Goal: Task Accomplishment & Management: Use online tool/utility

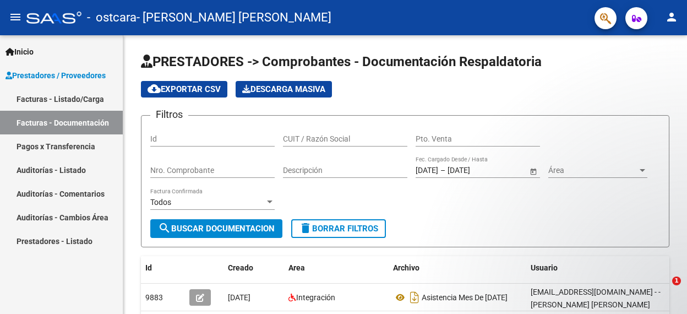
click at [590, 102] on app-list-header "PRESTADORES -> Comprobantes - Documentación Respaldatoria cloud_download Export…" at bounding box center [405, 150] width 528 height 194
drag, startPoint x: 0, startPoint y: 0, endPoint x: 590, endPoint y: 102, distance: 599.3
click at [590, 102] on app-list-header "PRESTADORES -> Comprobantes - Documentación Respaldatoria cloud_download Export…" at bounding box center [405, 150] width 528 height 194
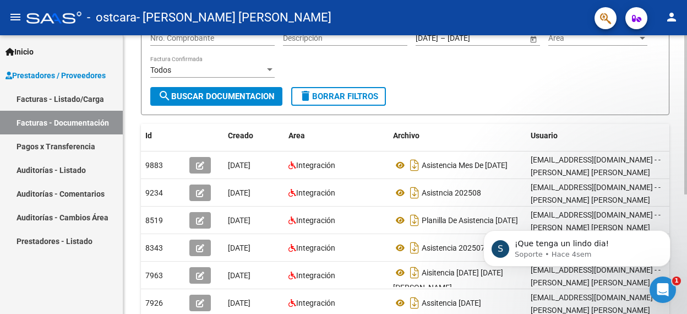
scroll to position [154, 0]
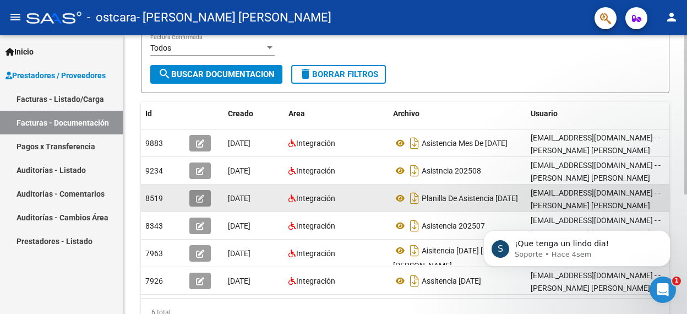
click at [198, 202] on span "button" at bounding box center [200, 198] width 8 height 10
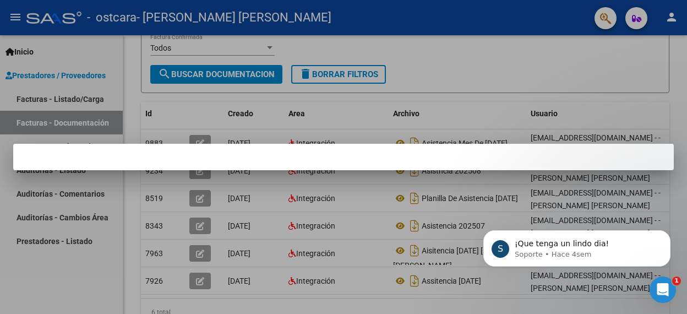
click at [72, 272] on div at bounding box center [343, 157] width 687 height 314
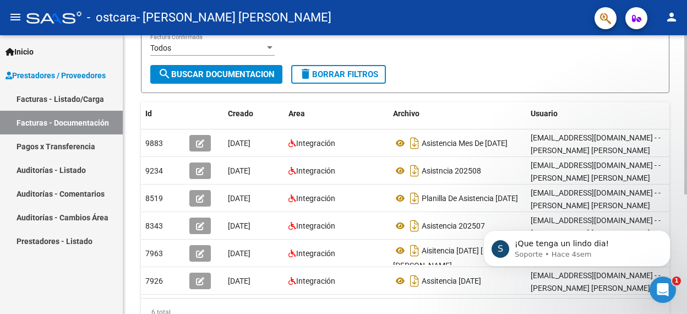
click at [424, 56] on div "Filtros Id CUIT / Razón Social Pto. Venta Nro. Comprobante Descripción [DATE] […" at bounding box center [405, 17] width 510 height 95
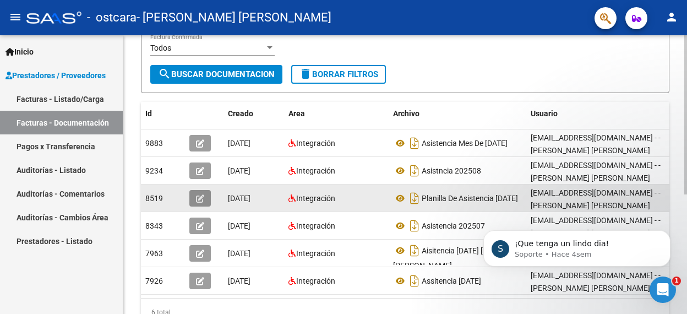
click at [201, 200] on icon "button" at bounding box center [200, 198] width 8 height 8
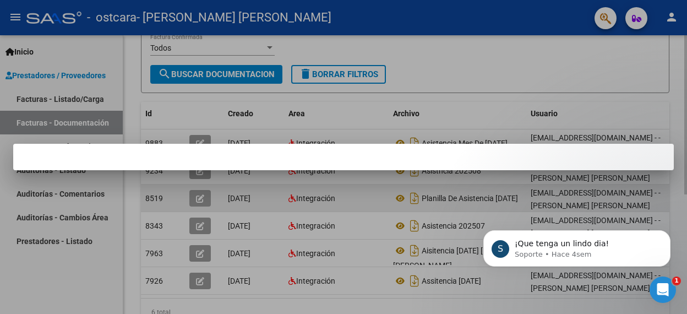
click at [201, 200] on div at bounding box center [343, 157] width 687 height 314
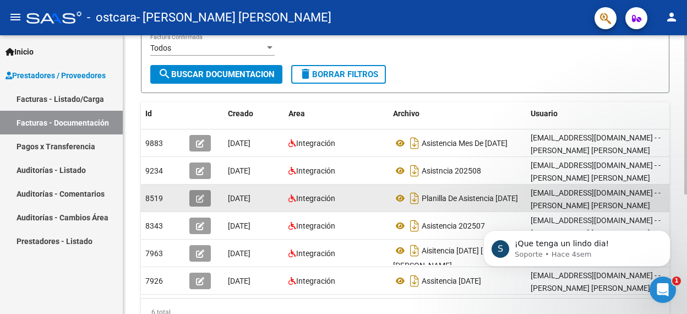
click at [198, 195] on icon "button" at bounding box center [200, 198] width 8 height 8
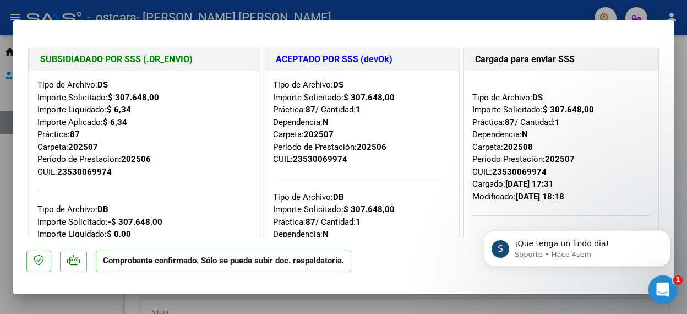
click at [665, 287] on icon "Abrir Intercom Messenger" at bounding box center [661, 288] width 18 height 18
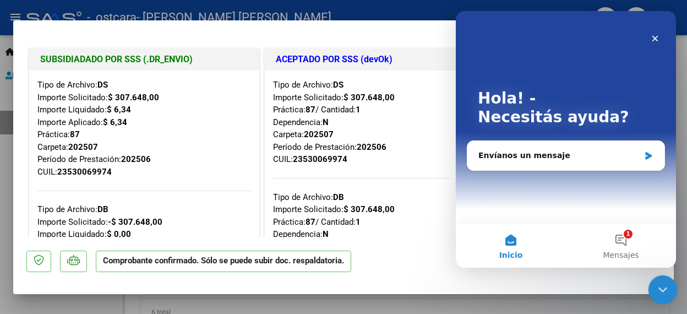
scroll to position [0, 0]
click at [659, 39] on icon "Cerrar" at bounding box center [654, 38] width 9 height 9
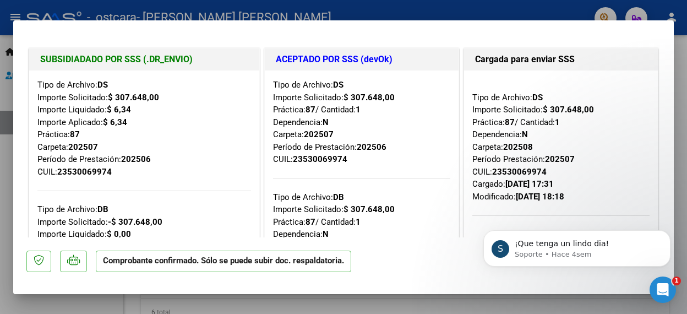
click at [520, 11] on div at bounding box center [343, 157] width 687 height 314
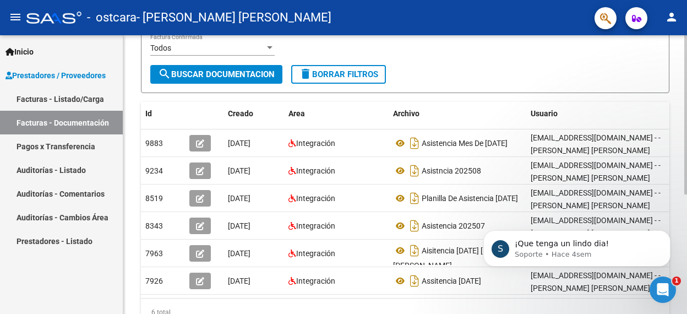
click at [437, 70] on form "Filtros Id CUIT / Razón Social Pto. Venta Nro. Comprobante Descripción [DATE] […" at bounding box center [405, 27] width 528 height 132
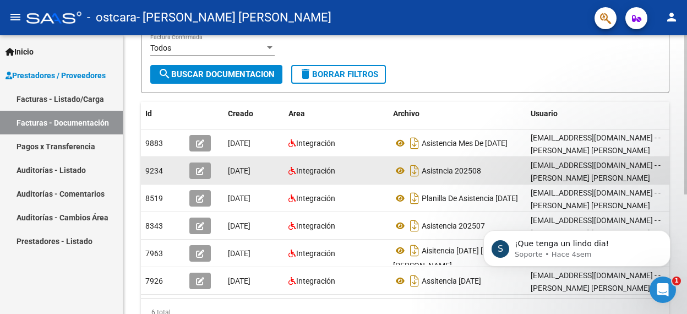
click at [200, 168] on icon "button" at bounding box center [200, 171] width 8 height 8
